Goal: Information Seeking & Learning: Learn about a topic

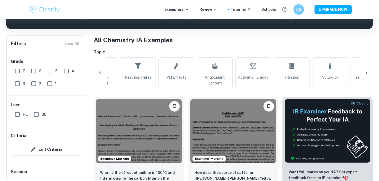
scroll to position [0, 332]
click at [170, 78] on span "Titration" at bounding box center [291, 77] width 15 height 6
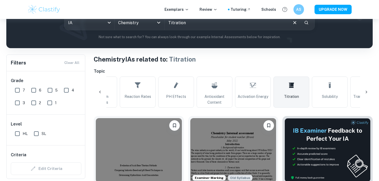
scroll to position [11, 0]
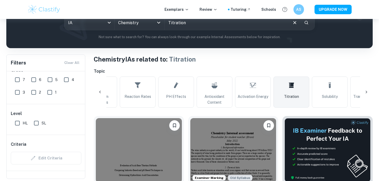
click at [20, 79] on input "7" at bounding box center [17, 79] width 11 height 11
checkbox input "true"
click at [17, 123] on input "HL" at bounding box center [17, 123] width 11 height 11
checkbox input "true"
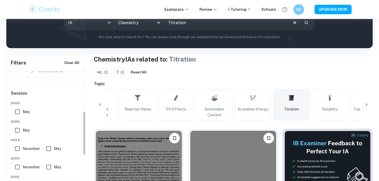
scroll to position [98, 0]
click at [18, 129] on input "May" at bounding box center [17, 129] width 11 height 11
checkbox input "true"
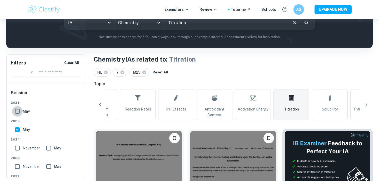
click at [16, 112] on input "May" at bounding box center [17, 111] width 11 height 11
checkbox input "true"
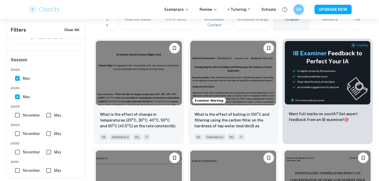
scroll to position [167, 0]
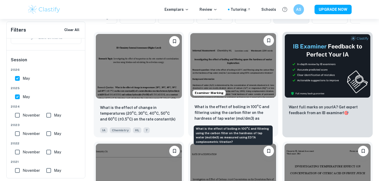
click at [170, 115] on p "What is the effect of boiling in 100°C and filtering using the carbon filter on…" at bounding box center [233, 113] width 78 height 18
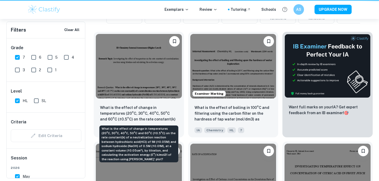
scroll to position [0, 256]
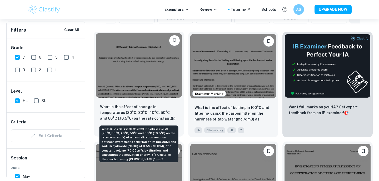
click at [145, 114] on p "What is the effect of change in temperatures (20°C, 30°C, 40°C, 50°C and 60°C (…" at bounding box center [139, 113] width 78 height 18
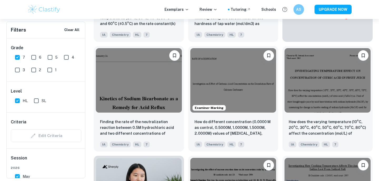
scroll to position [263, 0]
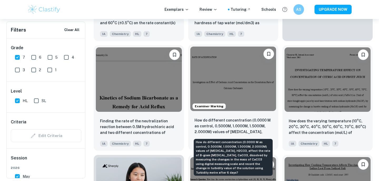
click at [170, 127] on p "How do different concentration (0.0000 M as control, 0.5000M, 1.0000M, 1.5000M,…" at bounding box center [233, 126] width 78 height 18
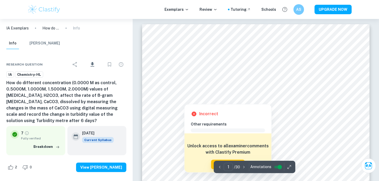
click at [170, 97] on div at bounding box center [184, 100] width 26 height 6
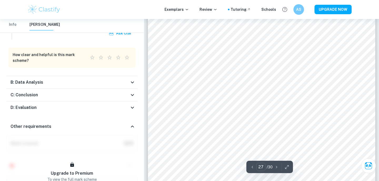
scroll to position [7948, 0]
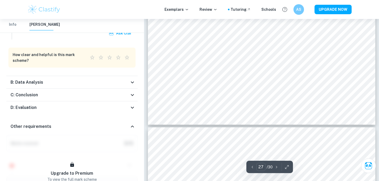
type input "28"
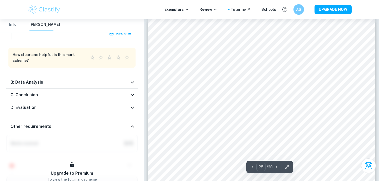
scroll to position [8236, 0]
